Goal: Task Accomplishment & Management: Manage account settings

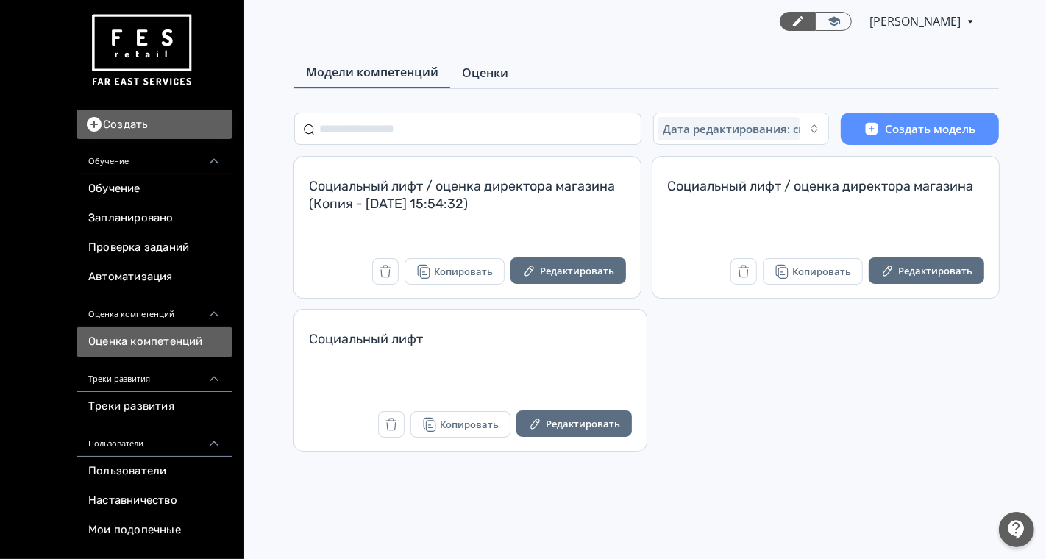
click at [494, 71] on span "Оценки" at bounding box center [485, 73] width 46 height 18
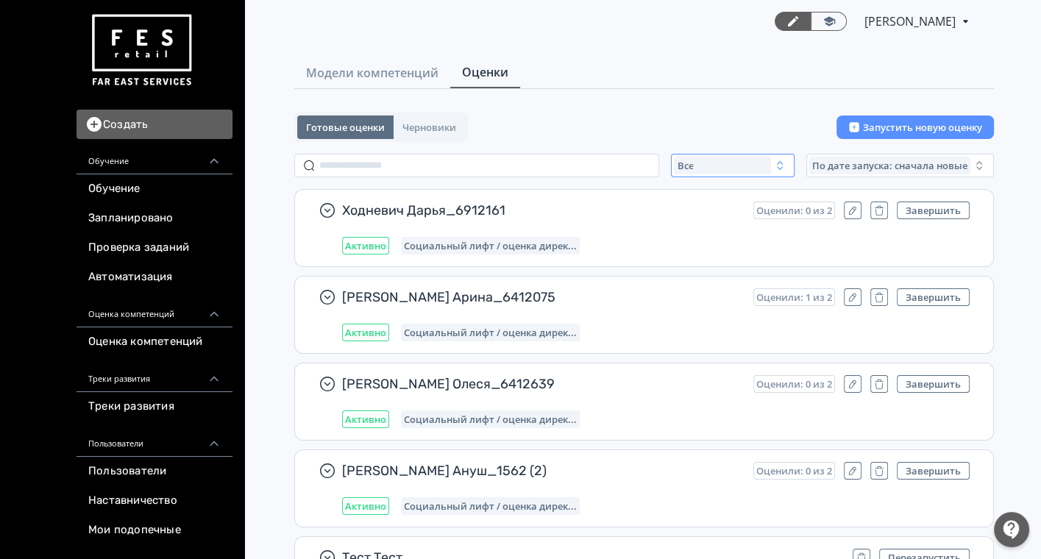
click at [754, 163] on div "Все" at bounding box center [722, 166] width 97 height 18
click at [719, 227] on span "Активные" at bounding box center [717, 226] width 54 height 15
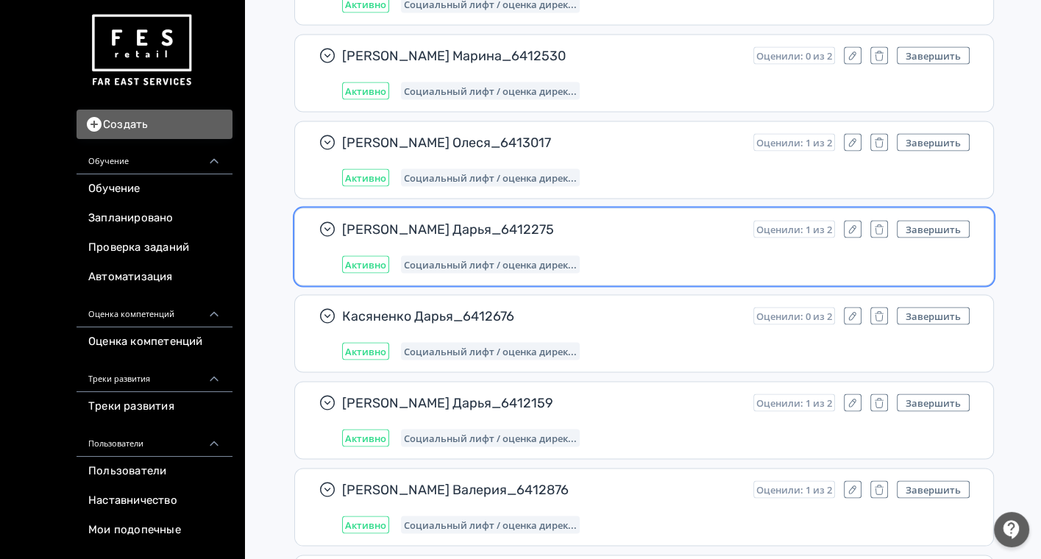
scroll to position [275, 0]
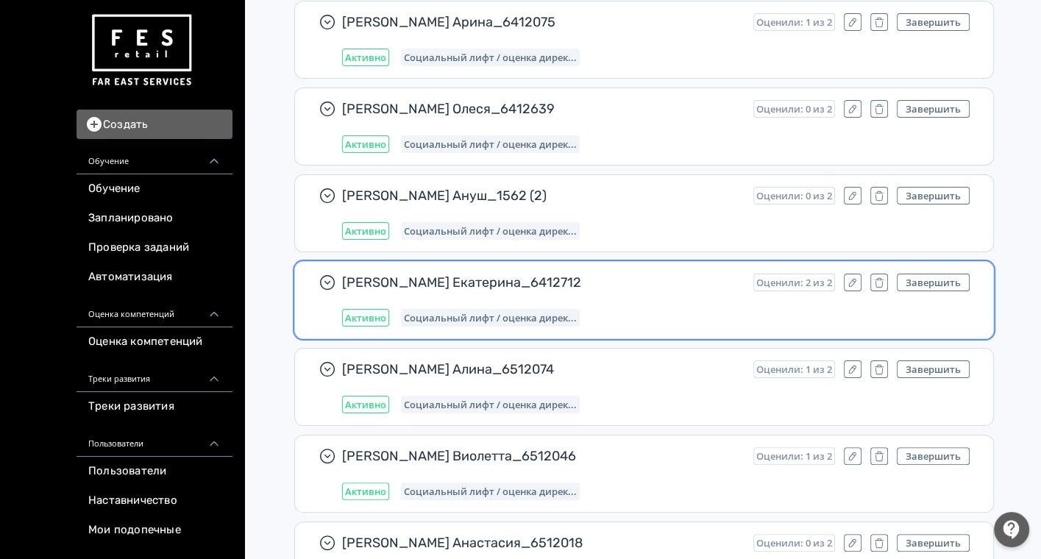
click at [662, 313] on div "Активно Социальный лифт / оценка дирек..." at bounding box center [656, 318] width 628 height 18
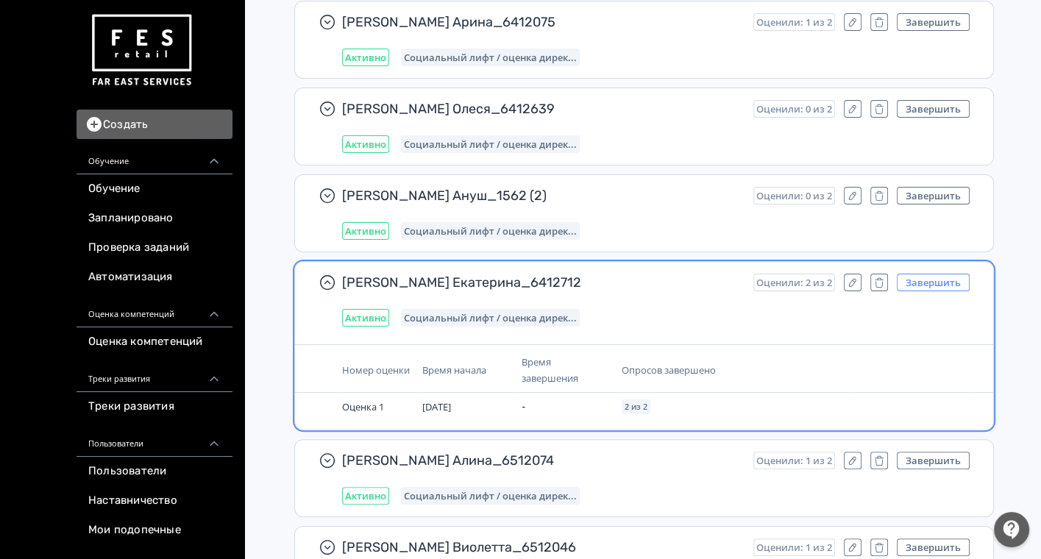
click at [937, 276] on button "Завершить" at bounding box center [933, 283] width 73 height 18
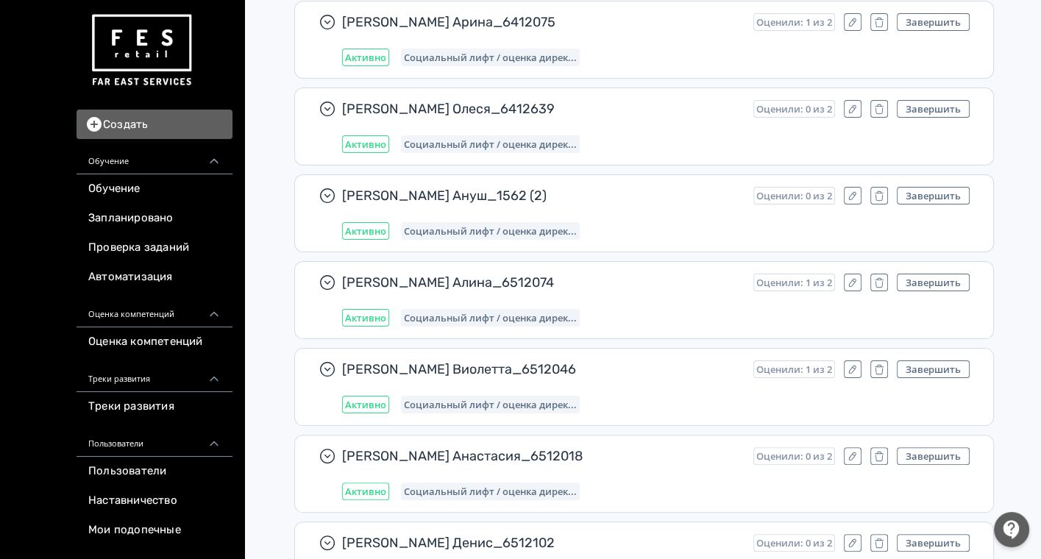
scroll to position [16000, 0]
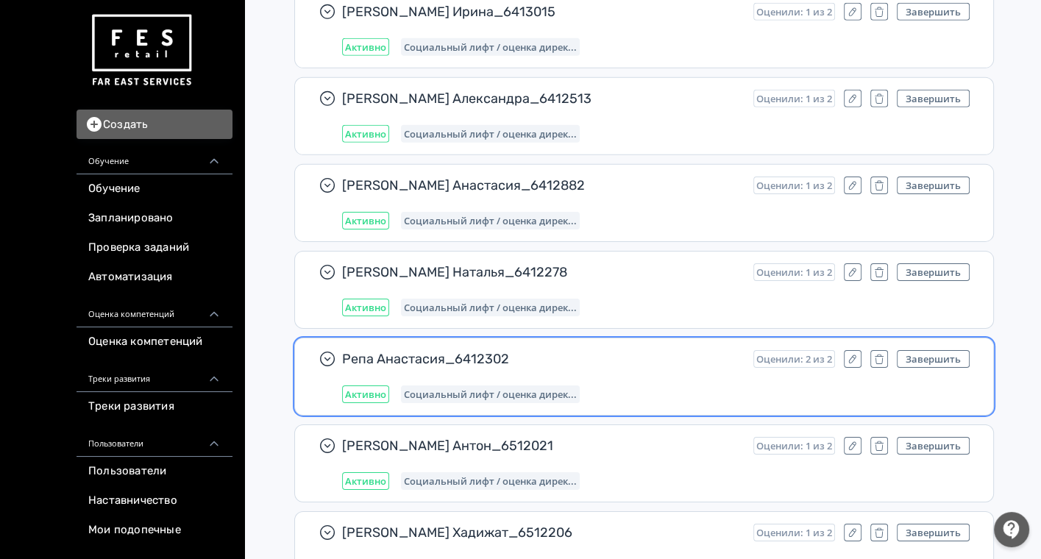
click at [654, 386] on div "Активно Социальный лифт / оценка дирек..." at bounding box center [656, 395] width 628 height 18
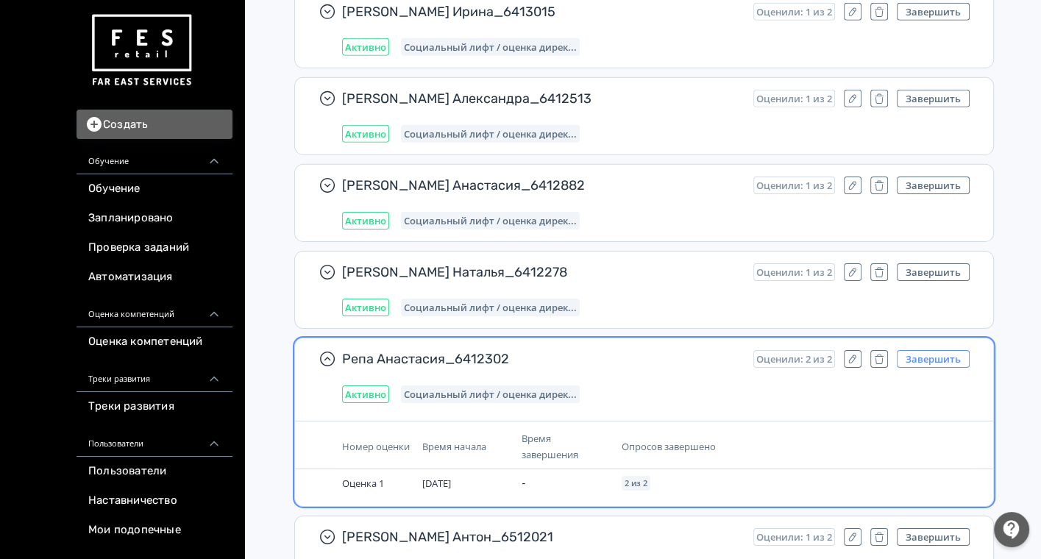
click at [918, 350] on button "Завершить" at bounding box center [933, 359] width 73 height 18
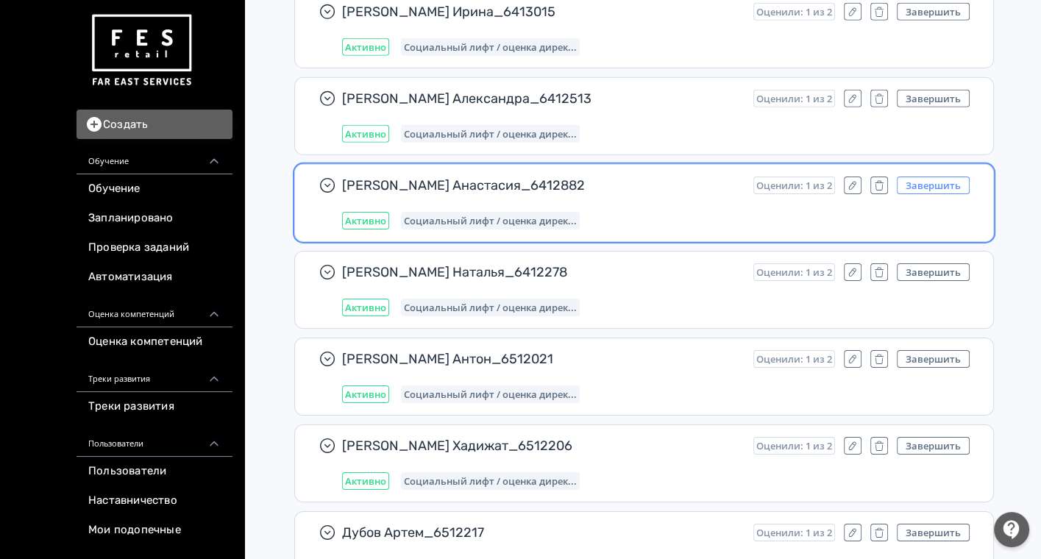
scroll to position [21875, 0]
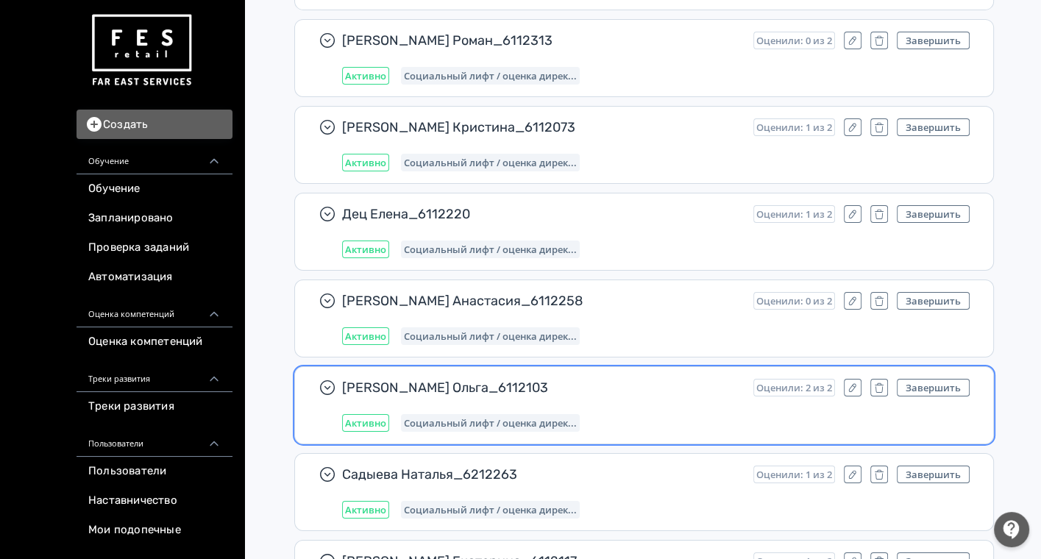
click at [685, 379] on span "[PERSON_NAME] Ольга_6112103" at bounding box center [542, 388] width 400 height 18
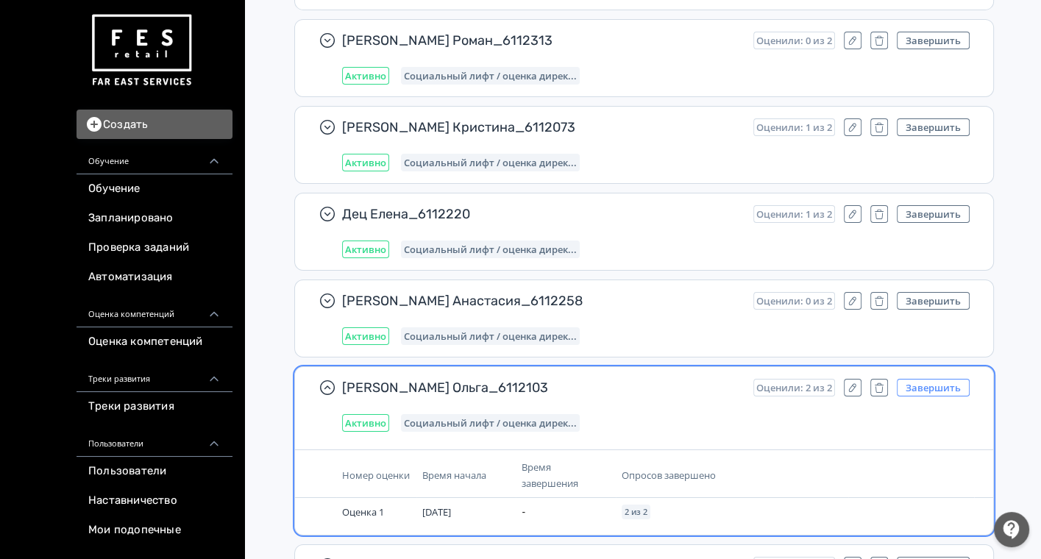
click at [933, 379] on button "Завершить" at bounding box center [933, 388] width 73 height 18
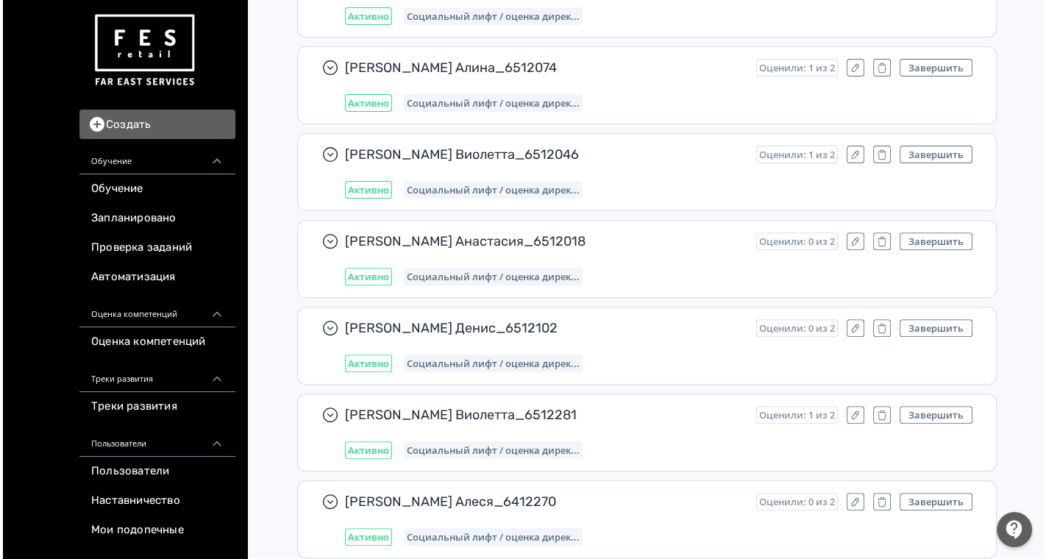
scroll to position [0, 0]
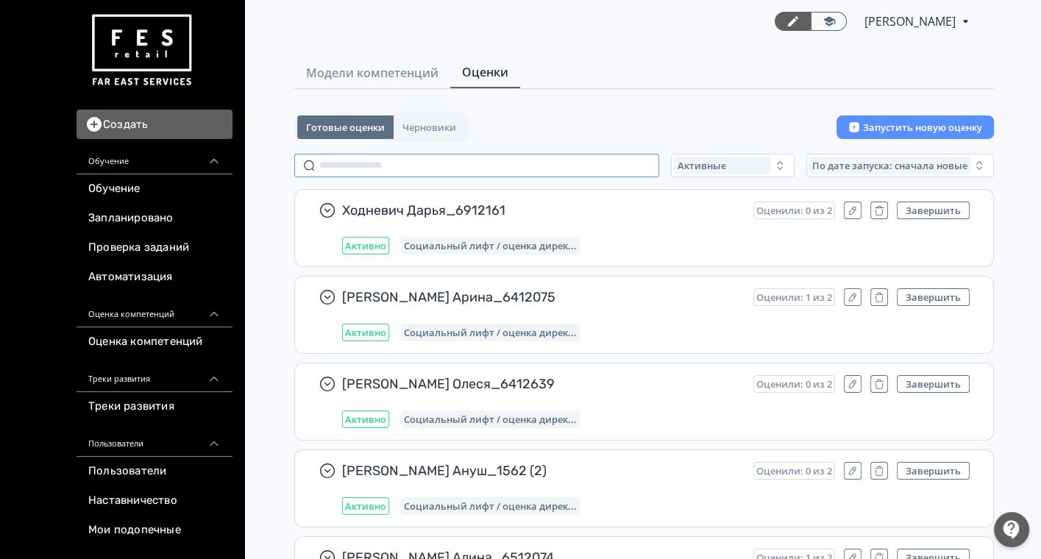
click at [445, 162] on input "text" at bounding box center [476, 166] width 365 height 24
paste input "**********"
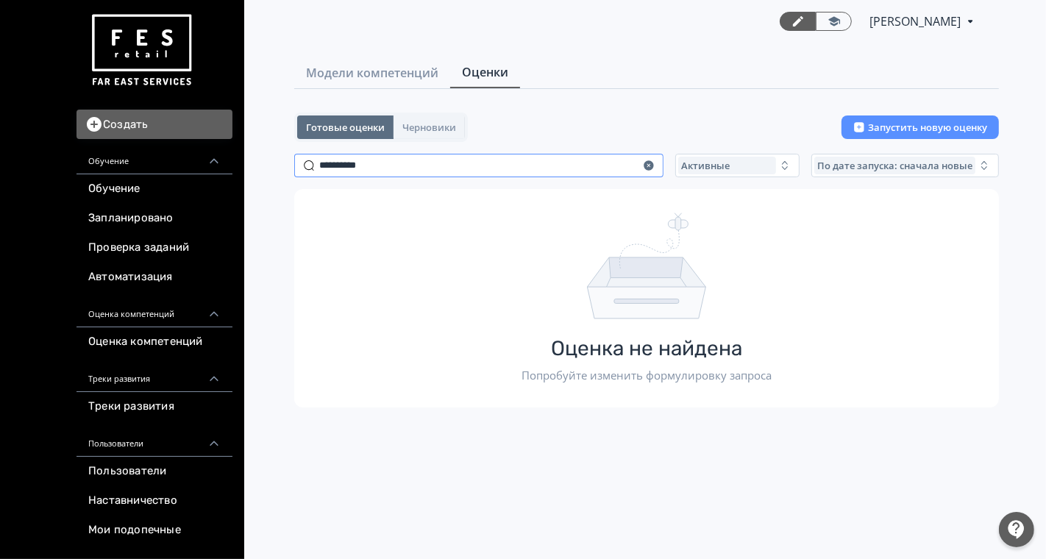
drag, startPoint x: 334, startPoint y: 165, endPoint x: 200, endPoint y: 165, distance: 133.9
click at [202, 165] on div "Создать Обучение Обучение Запланировано Проверка заданий Автоматизация Оценка к…" at bounding box center [523, 279] width 1046 height 559
paste input "text"
type input "*********"
click at [653, 163] on icon "button" at bounding box center [649, 166] width 12 height 12
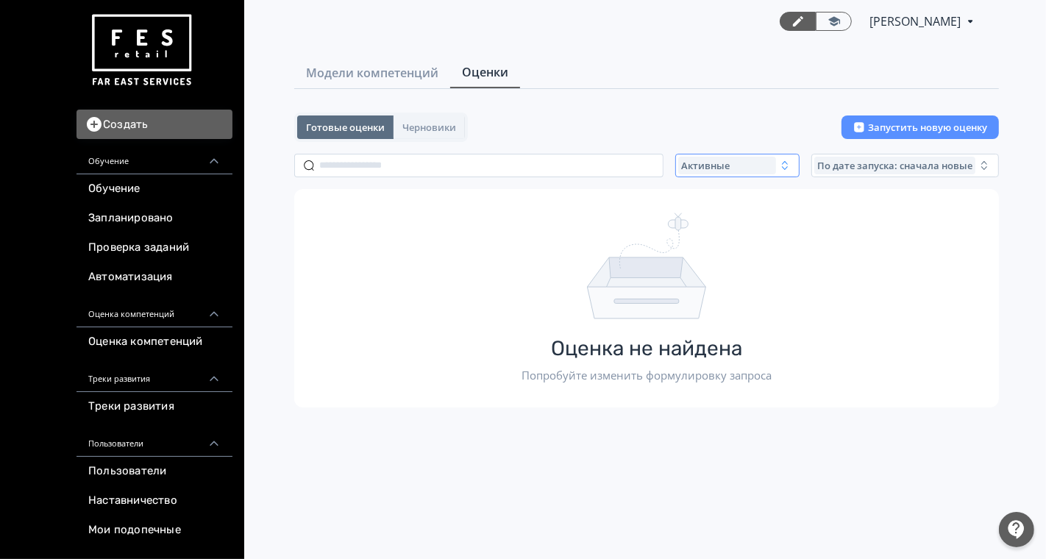
click at [702, 166] on span "Активные" at bounding box center [705, 166] width 49 height 12
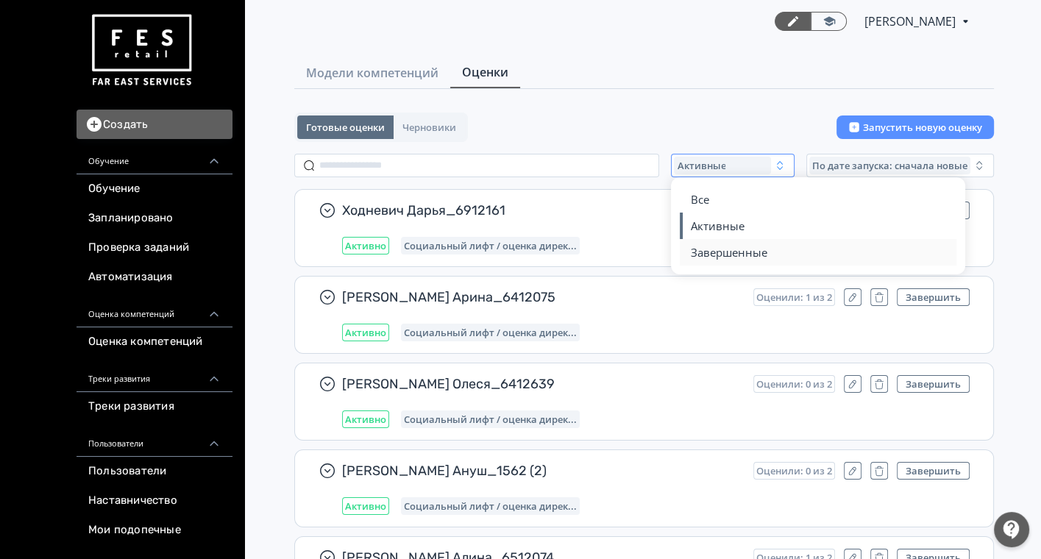
click at [707, 254] on span "Завершенные" at bounding box center [728, 252] width 77 height 15
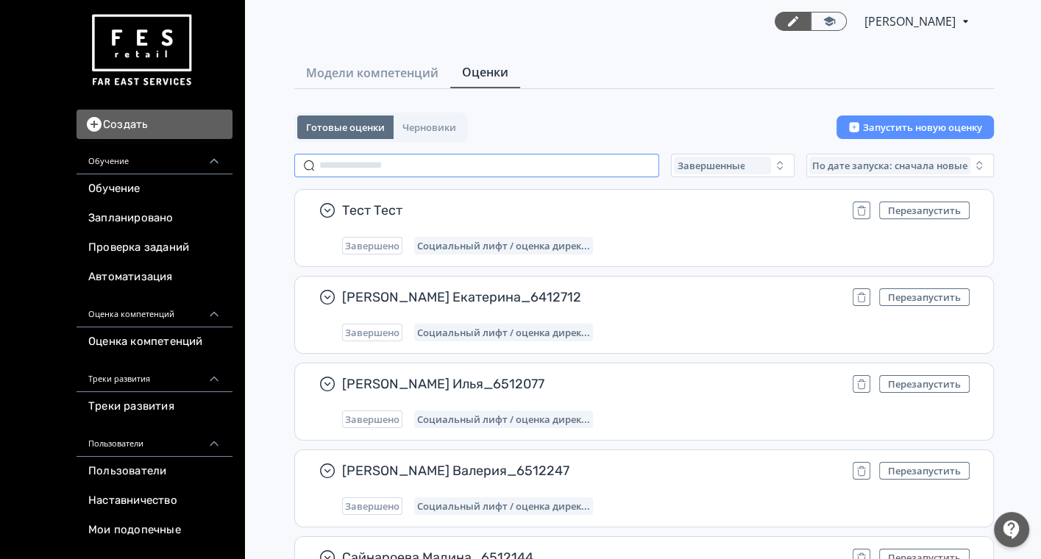
click at [387, 163] on input "text" at bounding box center [476, 166] width 365 height 24
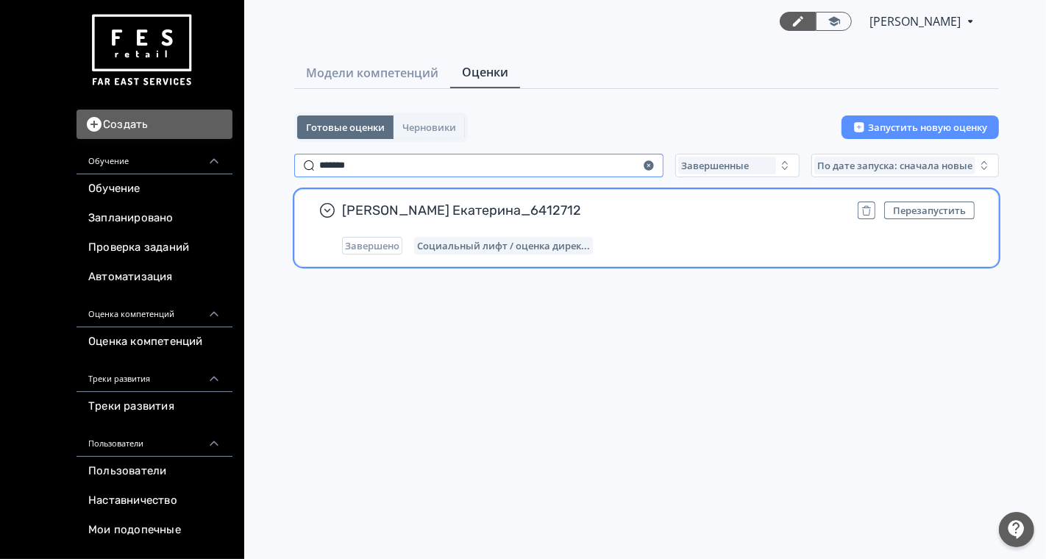
type input "*******"
click at [711, 219] on div "[PERSON_NAME] Екатерина_6412712 Перезапустить Завершено Социальный лифт / оценк…" at bounding box center [658, 228] width 633 height 53
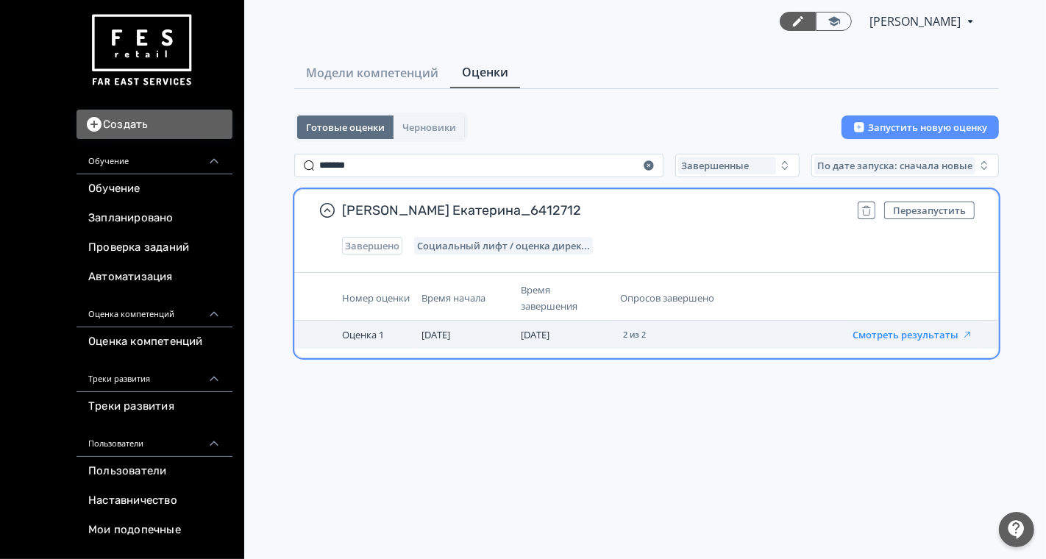
click at [884, 334] on button "Смотреть результаты" at bounding box center [913, 335] width 121 height 12
